Goal: Task Accomplishment & Management: Manage account settings

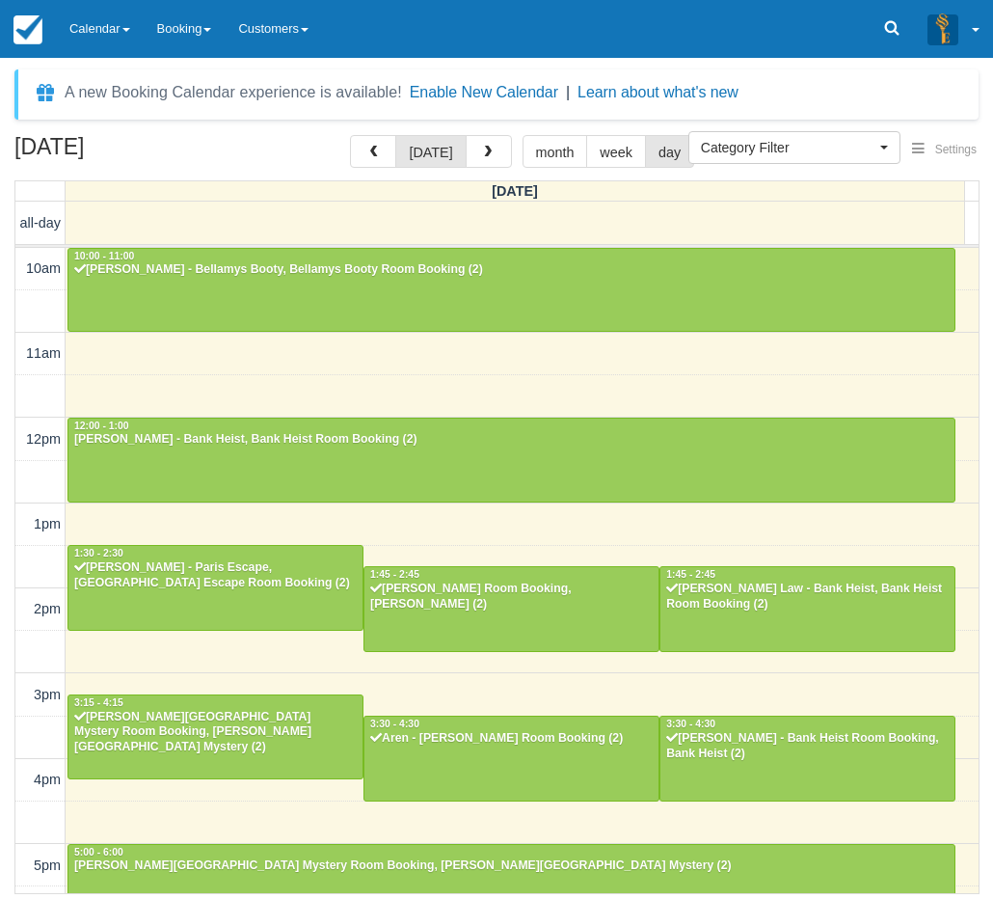
select select
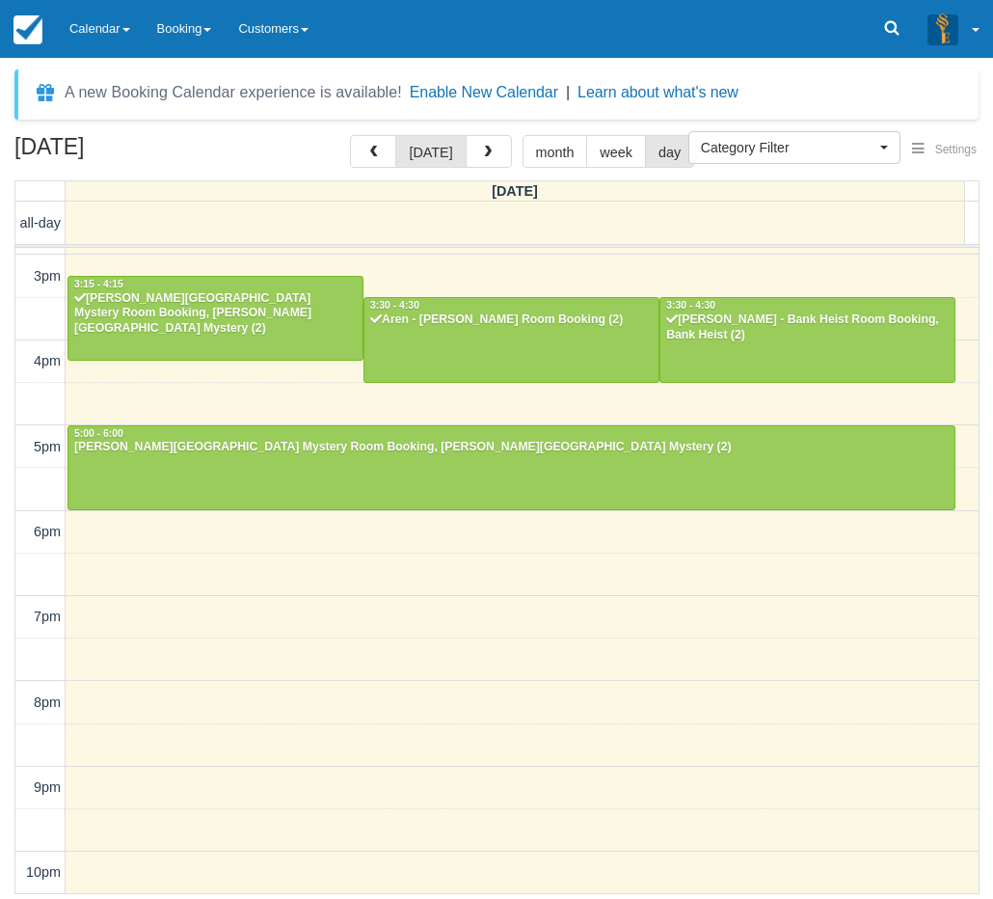
click at [4, 650] on div "September 7, 2025 today month week day Sunday all-day 10am 11am 12pm 1pm 2pm 3p…" at bounding box center [496, 514] width 993 height 759
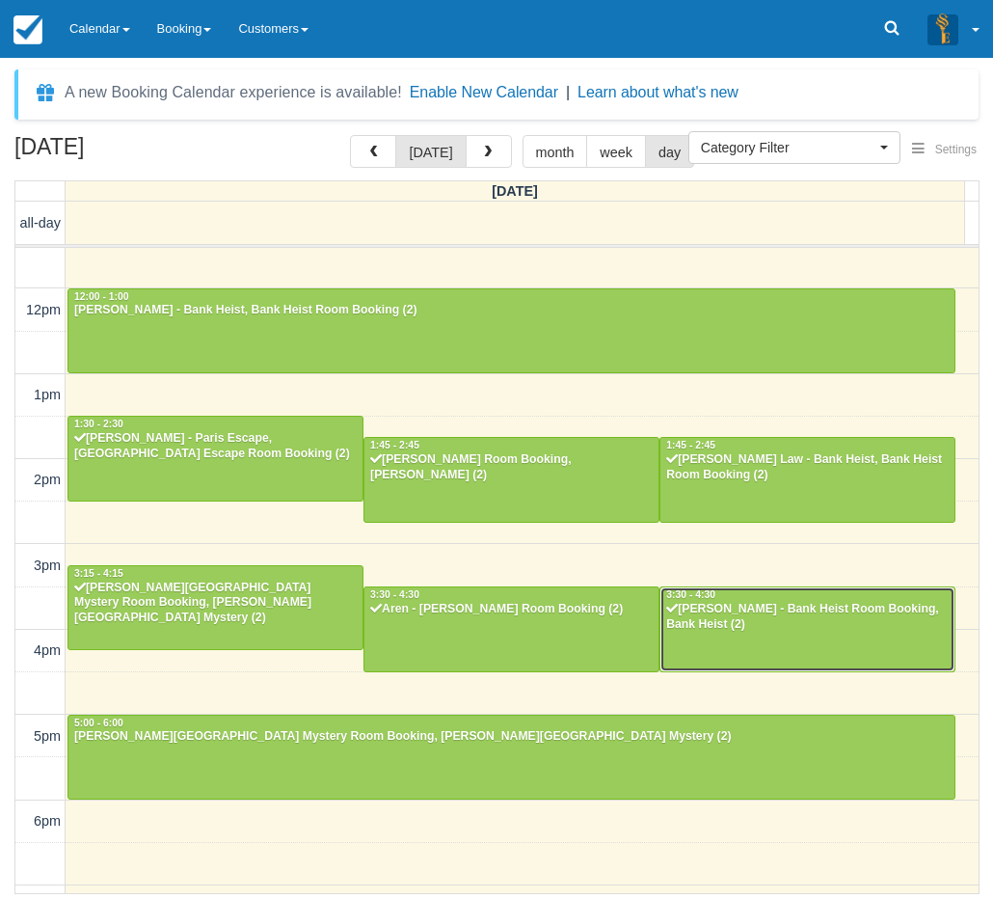
scroll to position [33, 0]
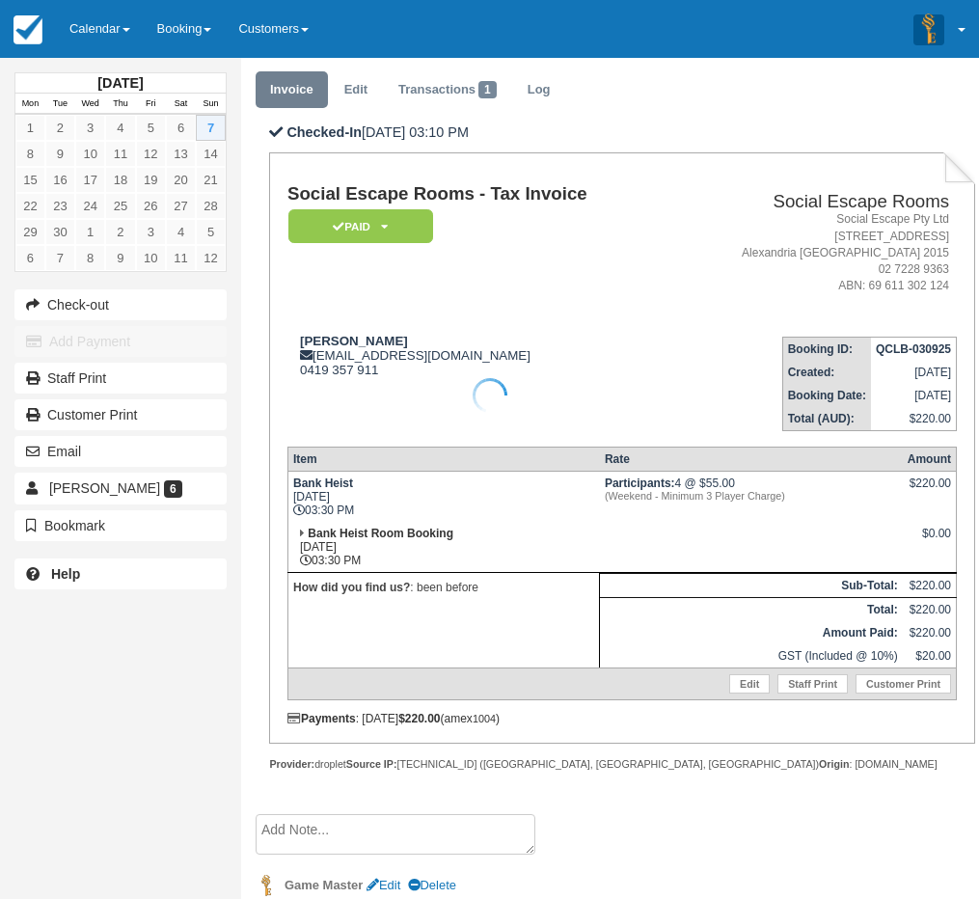
scroll to position [110, 0]
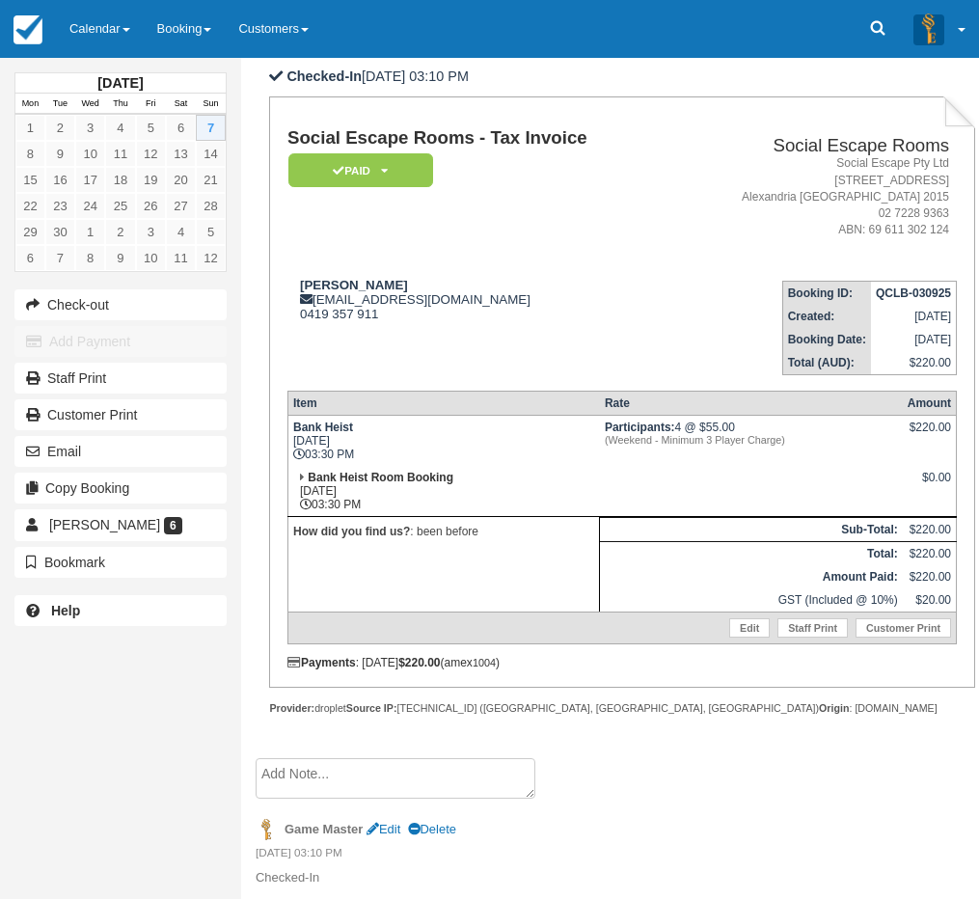
click at [363, 774] on textarea at bounding box center [396, 778] width 280 height 41
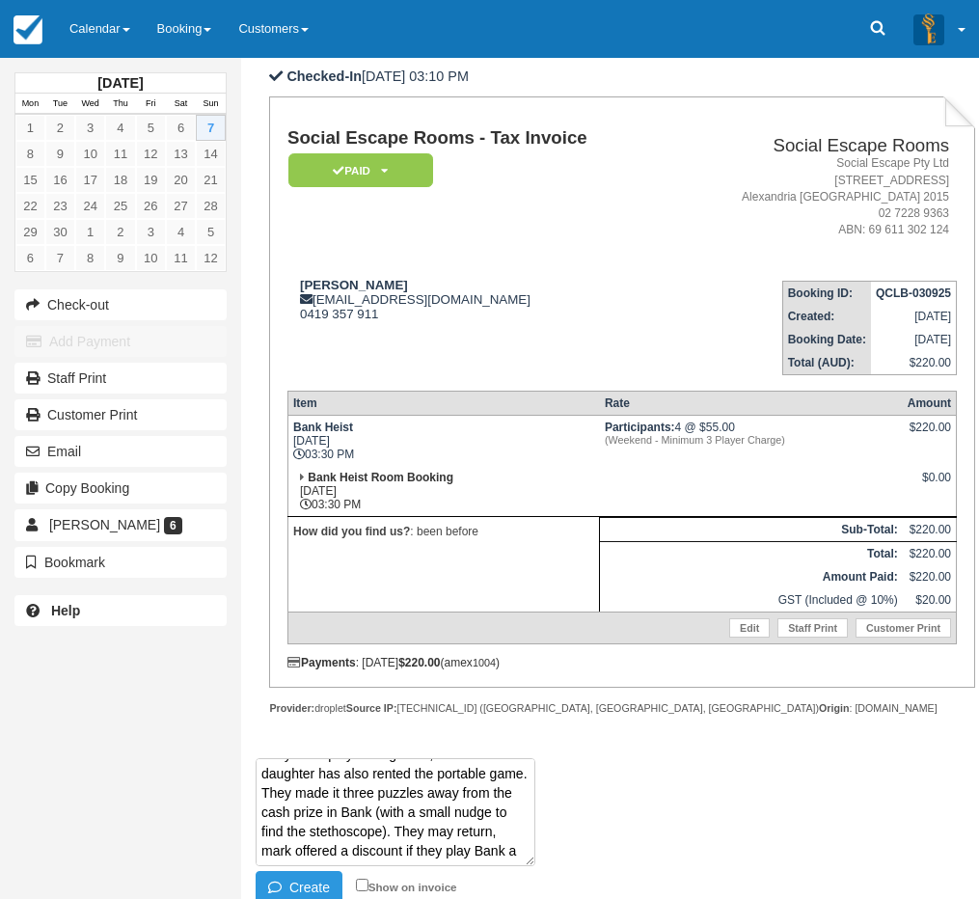
scroll to position [51, 0]
type textarea "They have played all games, and the daughter has also rented the portable game.…"
click at [328, 876] on button "Create" at bounding box center [299, 887] width 87 height 33
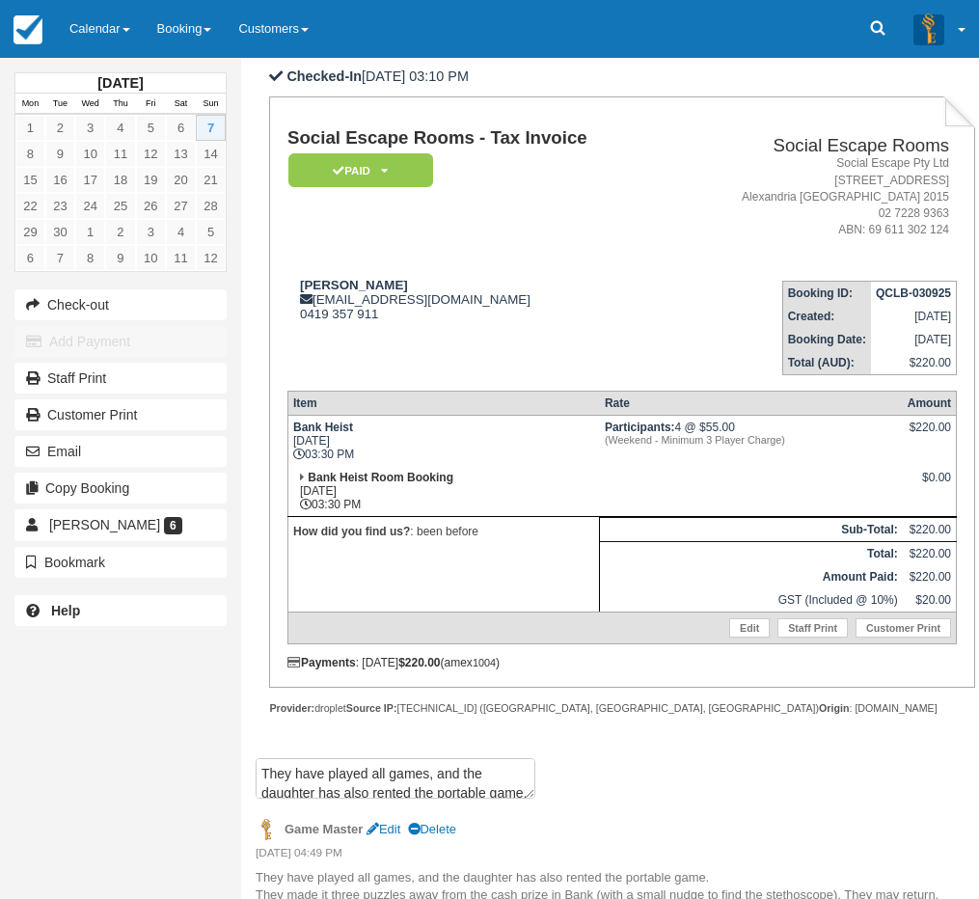
scroll to position [237, 0]
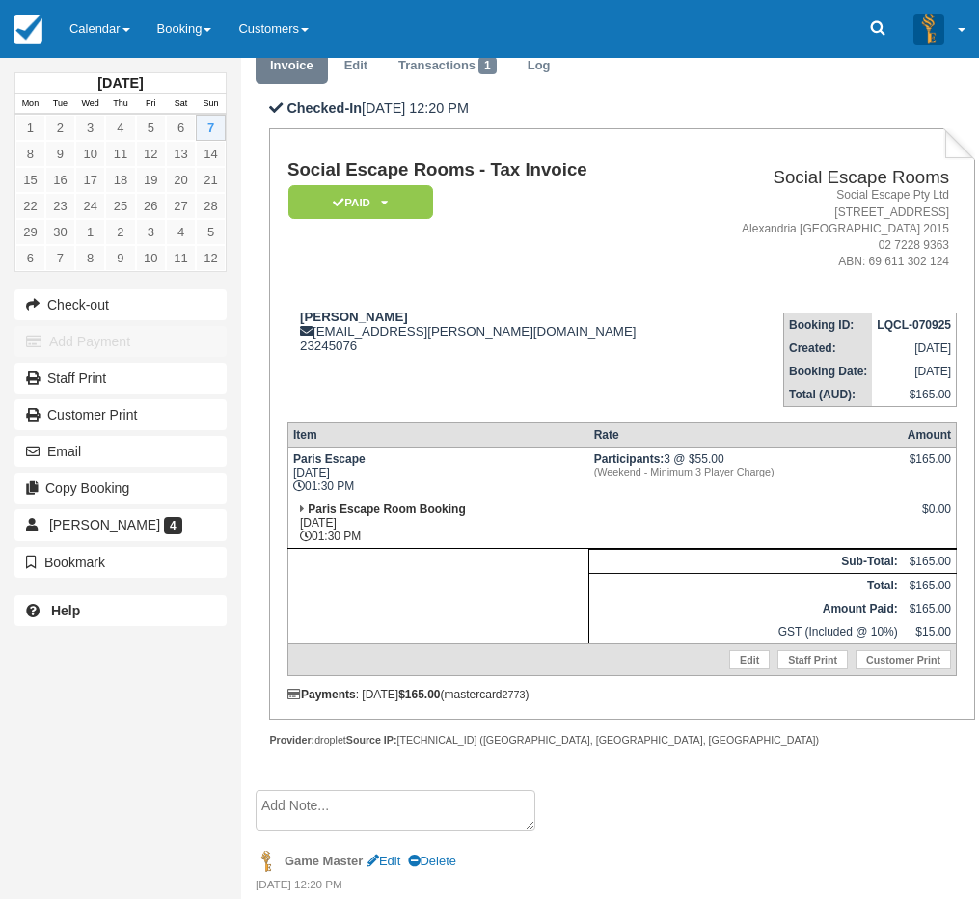
scroll to position [110, 0]
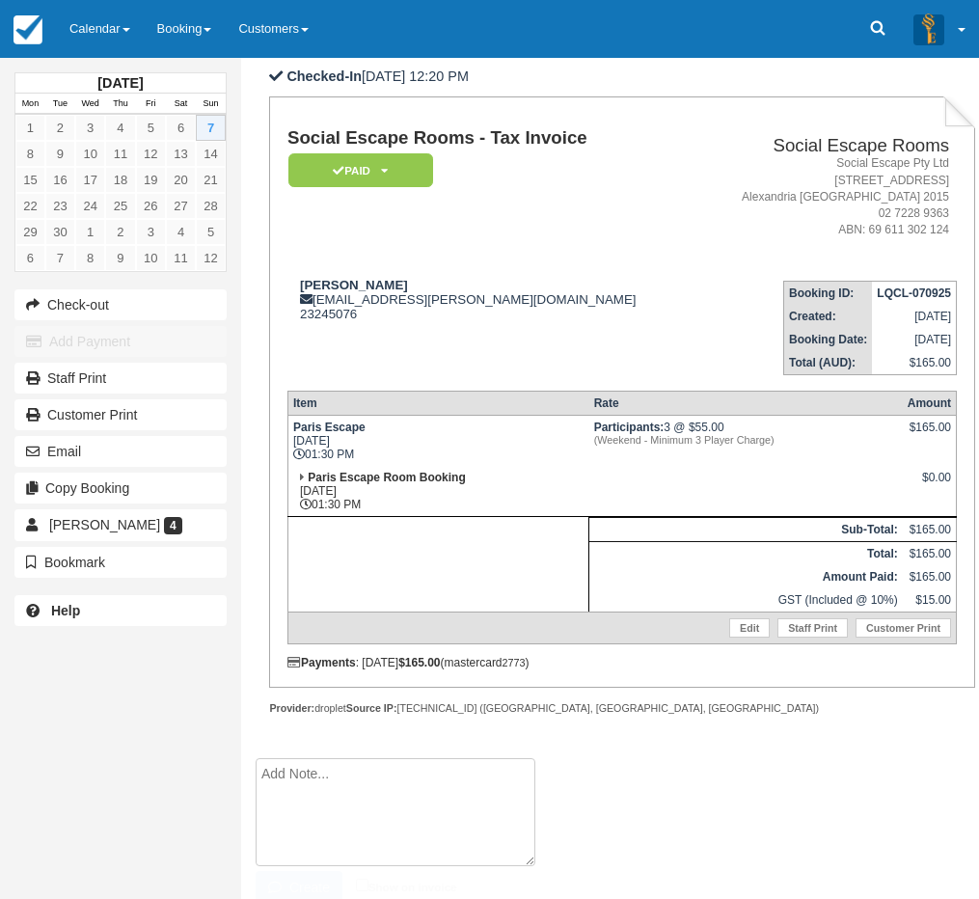
click at [311, 775] on textarea at bounding box center [396, 812] width 280 height 108
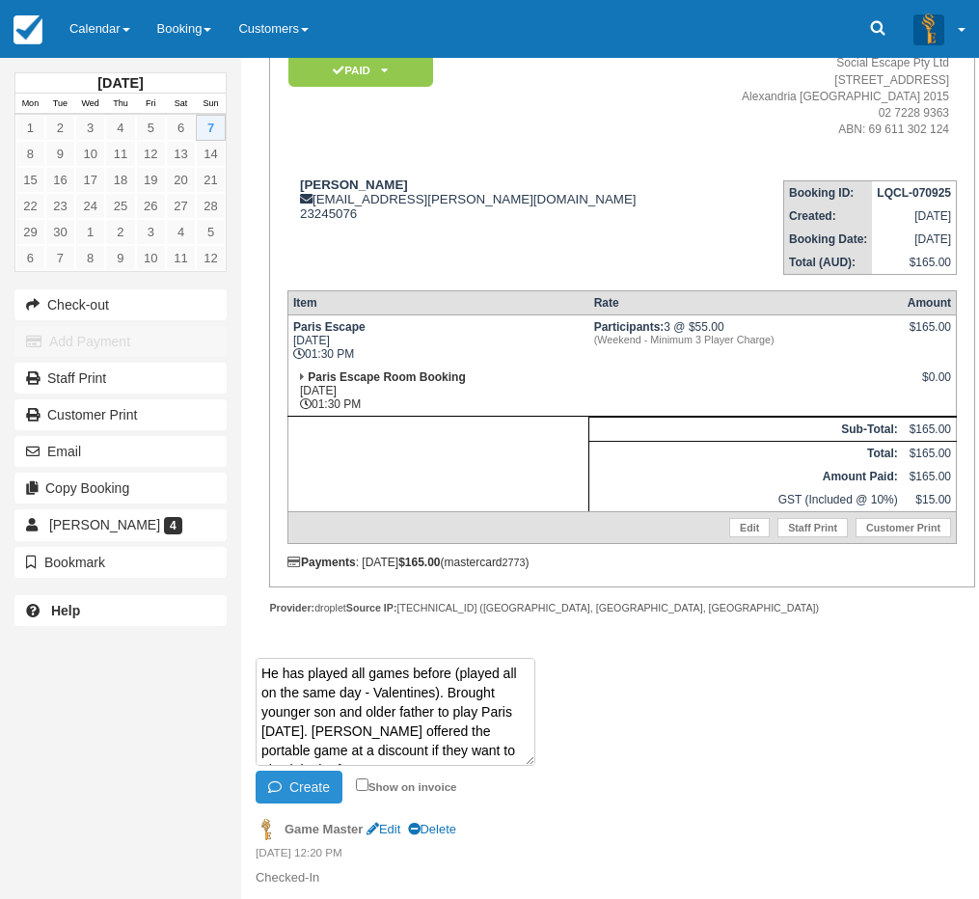
type textarea "He has played all games before (played all on the same day - Valentines). Broug…"
click at [300, 775] on button "Create" at bounding box center [299, 787] width 87 height 33
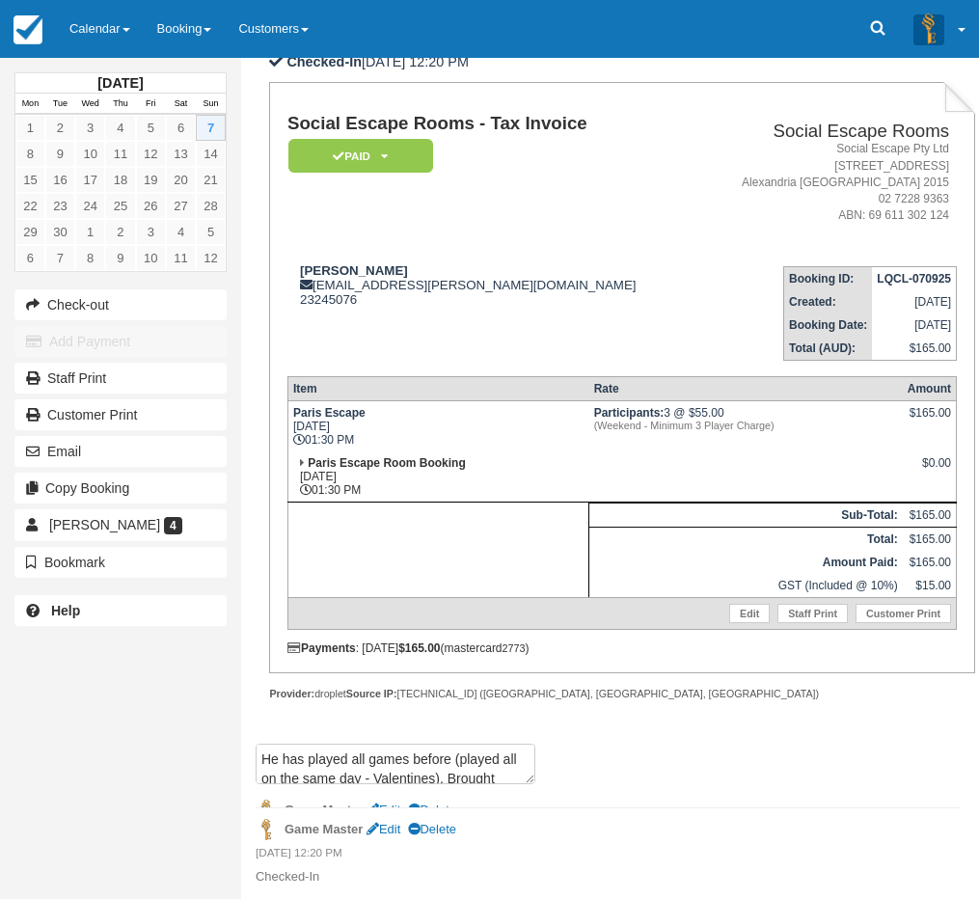
scroll to position [111, 0]
